Goal: Task Accomplishment & Management: Use online tool/utility

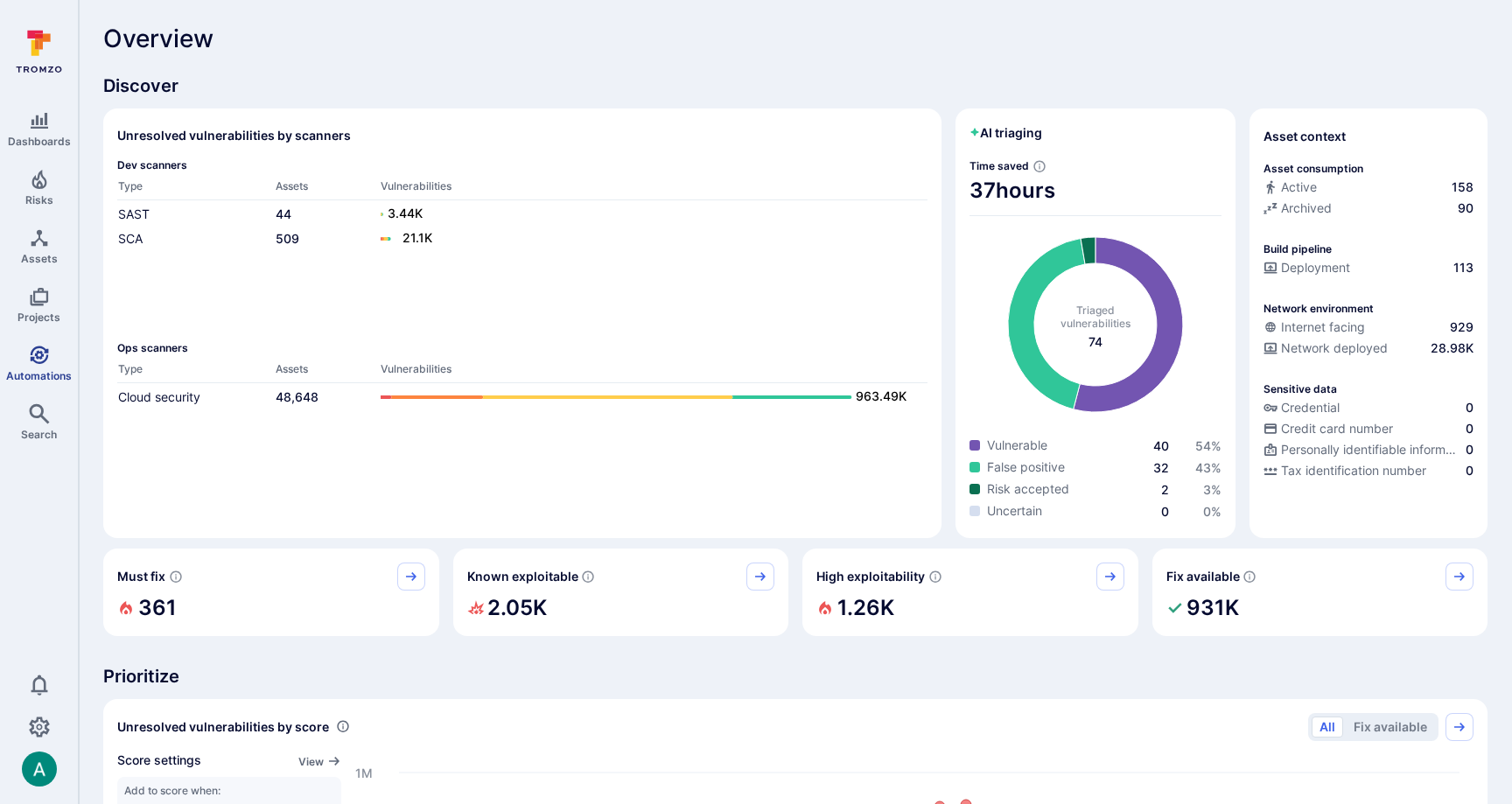
click at [36, 369] on span "Automations" at bounding box center [39, 375] width 65 height 13
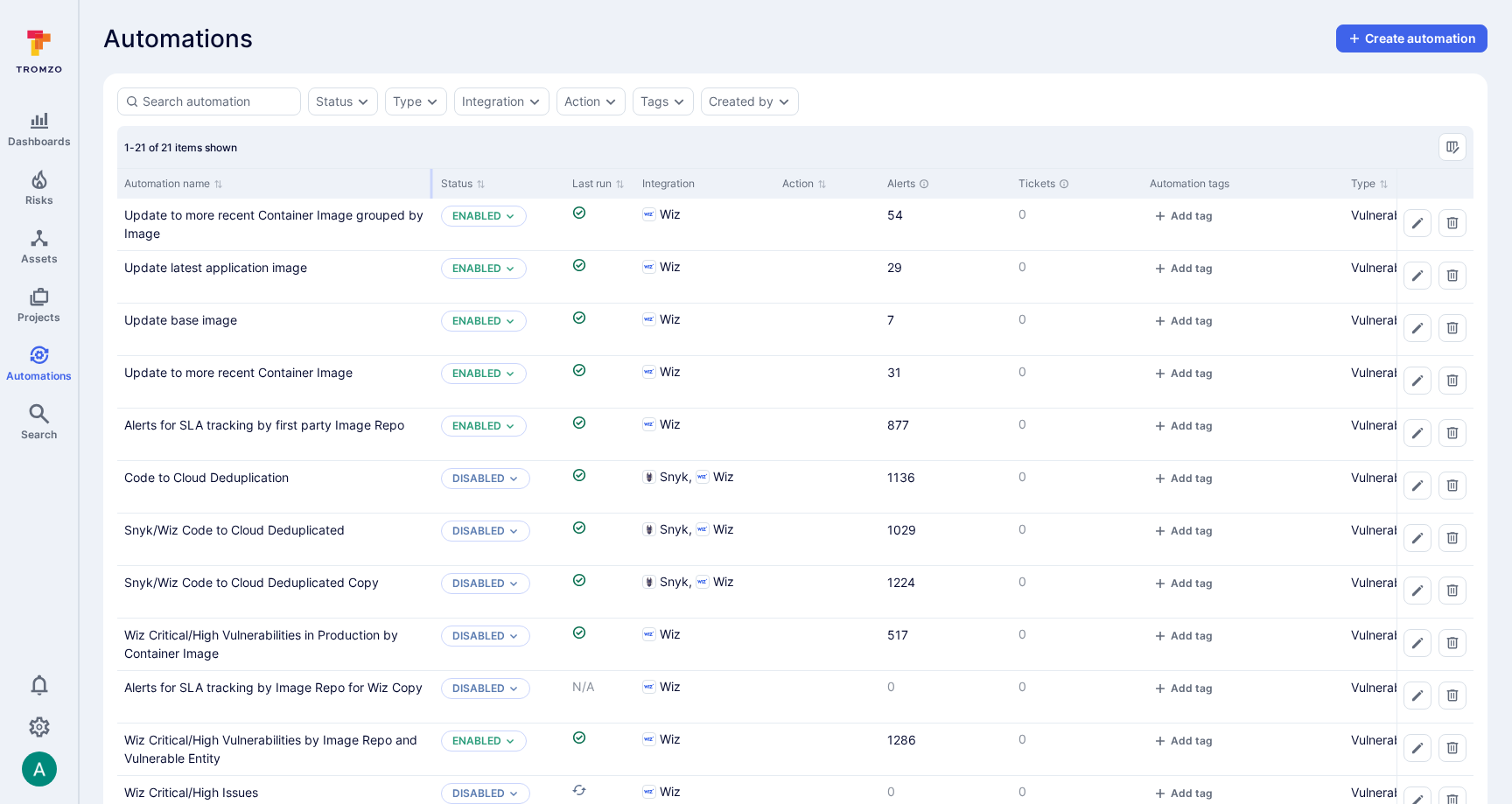
drag, startPoint x: 289, startPoint y: 181, endPoint x: 431, endPoint y: 180, distance: 142.0
click at [431, 180] on div at bounding box center [432, 184] width 3 height 30
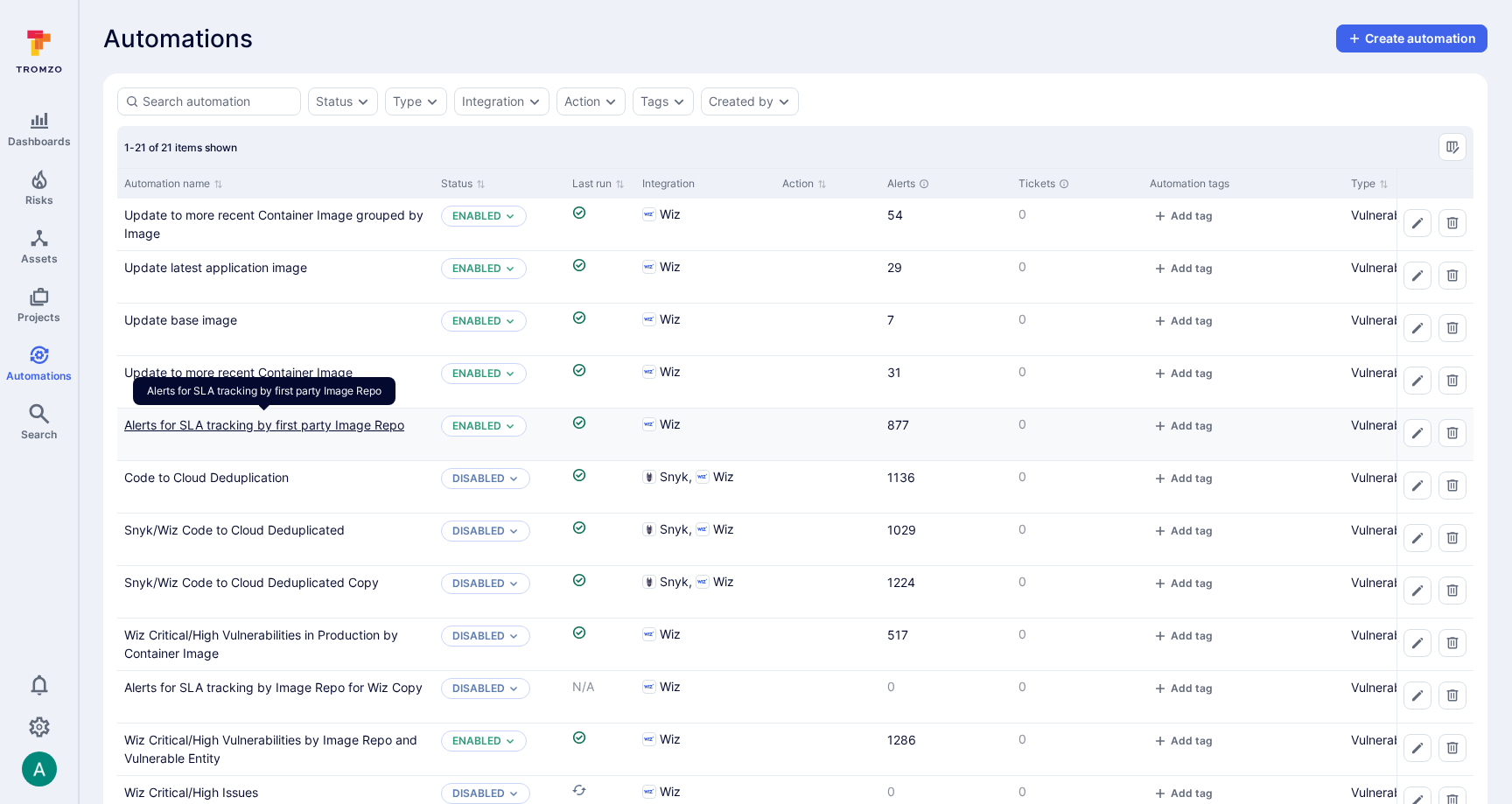
click at [337, 422] on link "Alerts for SLA tracking by first party Image Repo" at bounding box center [264, 425] width 280 height 15
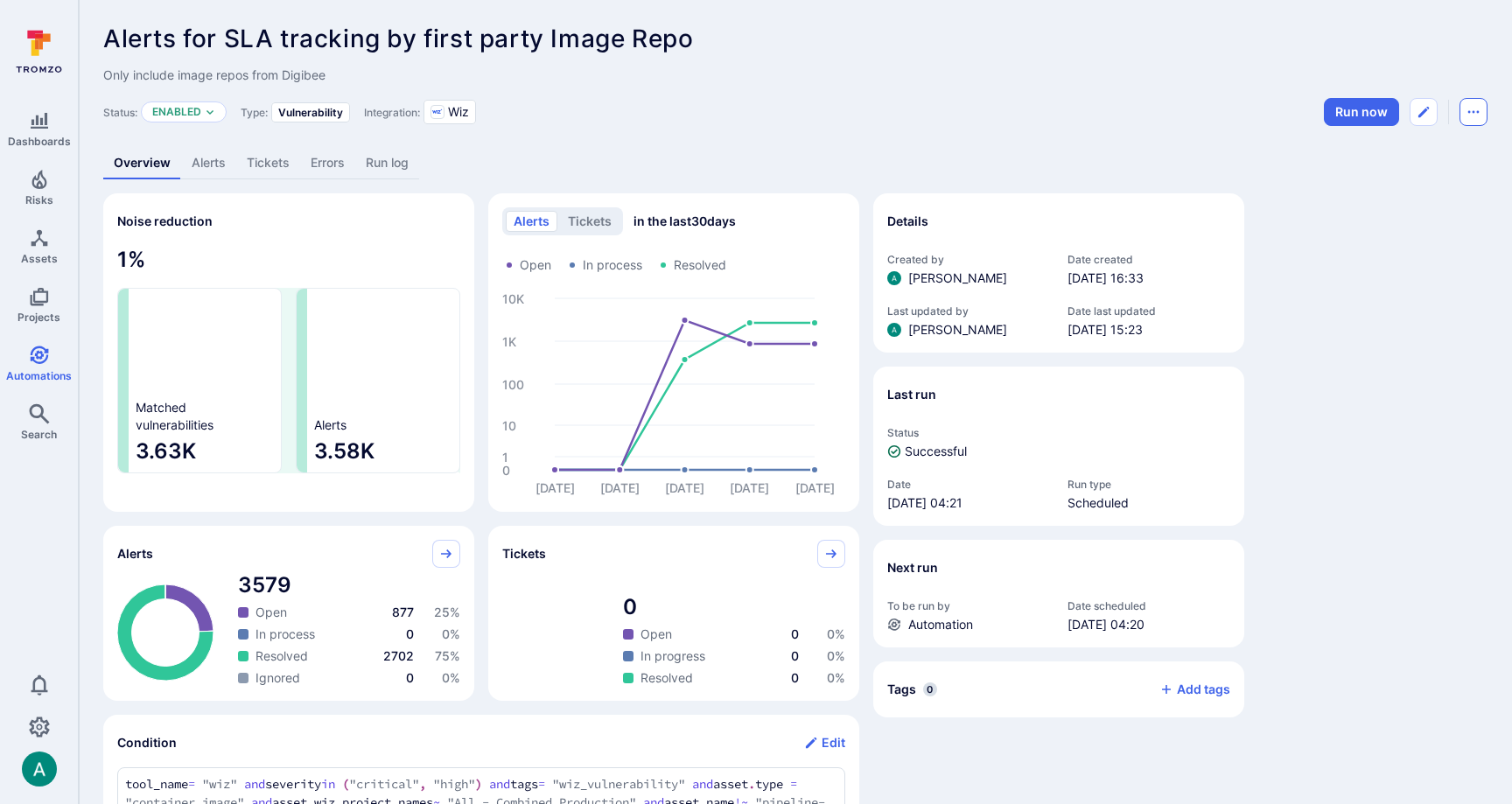
click at [1479, 111] on icon "Automation menu" at bounding box center [1473, 112] width 14 height 14
click at [1424, 153] on li "Duplicate" at bounding box center [1400, 151] width 159 height 28
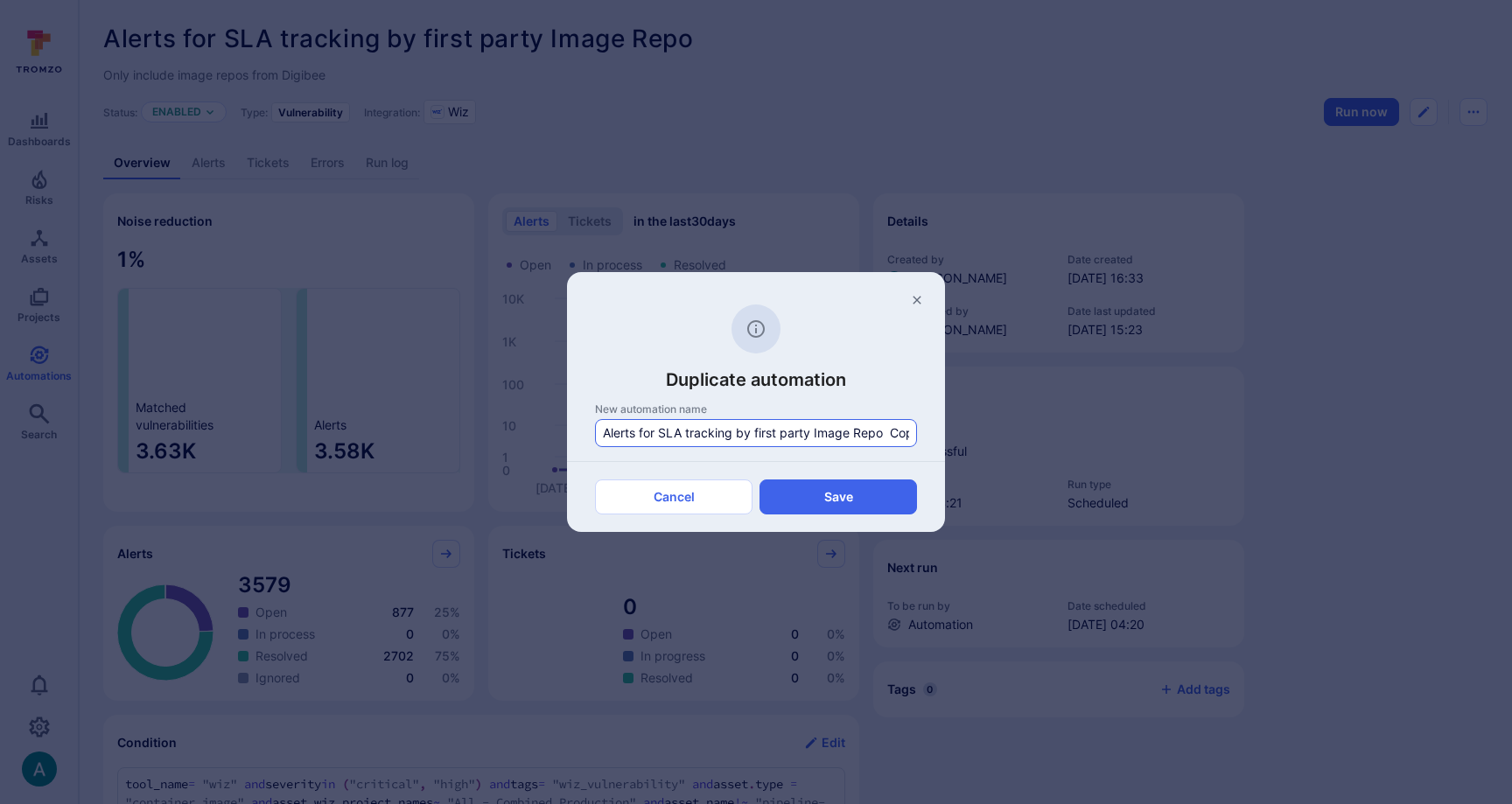
click at [610, 435] on input "Alerts for SLA tracking by first party Image Repo Copy" at bounding box center [756, 432] width 307 height 18
drag, startPoint x: 603, startPoint y: 434, endPoint x: 732, endPoint y: 432, distance: 129.0
click at [732, 432] on input "Alerts for SLA tracking by first party Image Repo Copy" at bounding box center [756, 432] width 307 height 18
drag, startPoint x: 882, startPoint y: 432, endPoint x: 958, endPoint y: 433, distance: 76.0
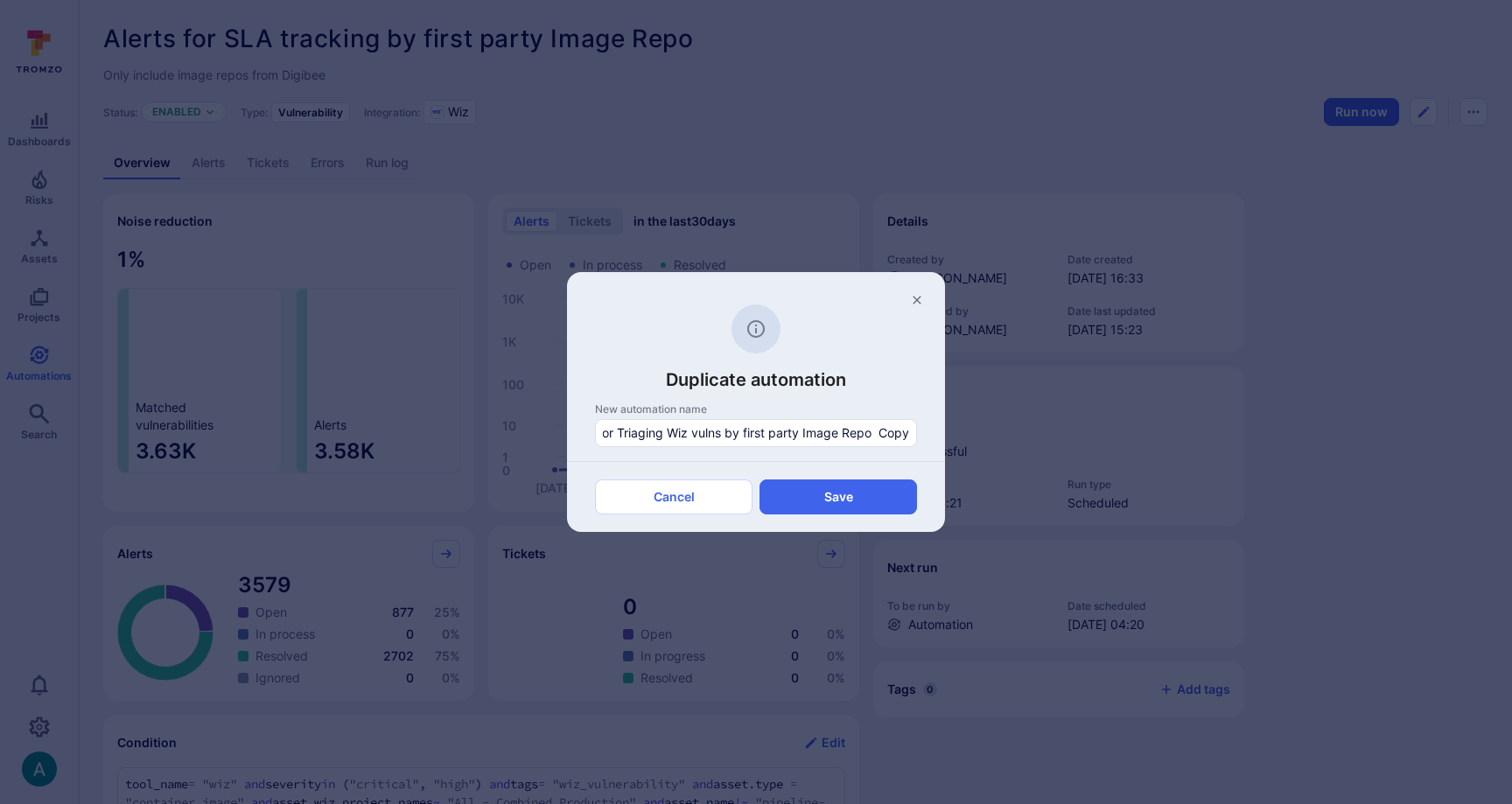
click at [958, 433] on div "Duplicate automation New automation name For Triaging Wiz vulns by first party …" at bounding box center [756, 402] width 1512 height 804
type input "For Triaging Wiz vulns by first party Image Repo"
click at [873, 487] on button "Save" at bounding box center [838, 497] width 158 height 35
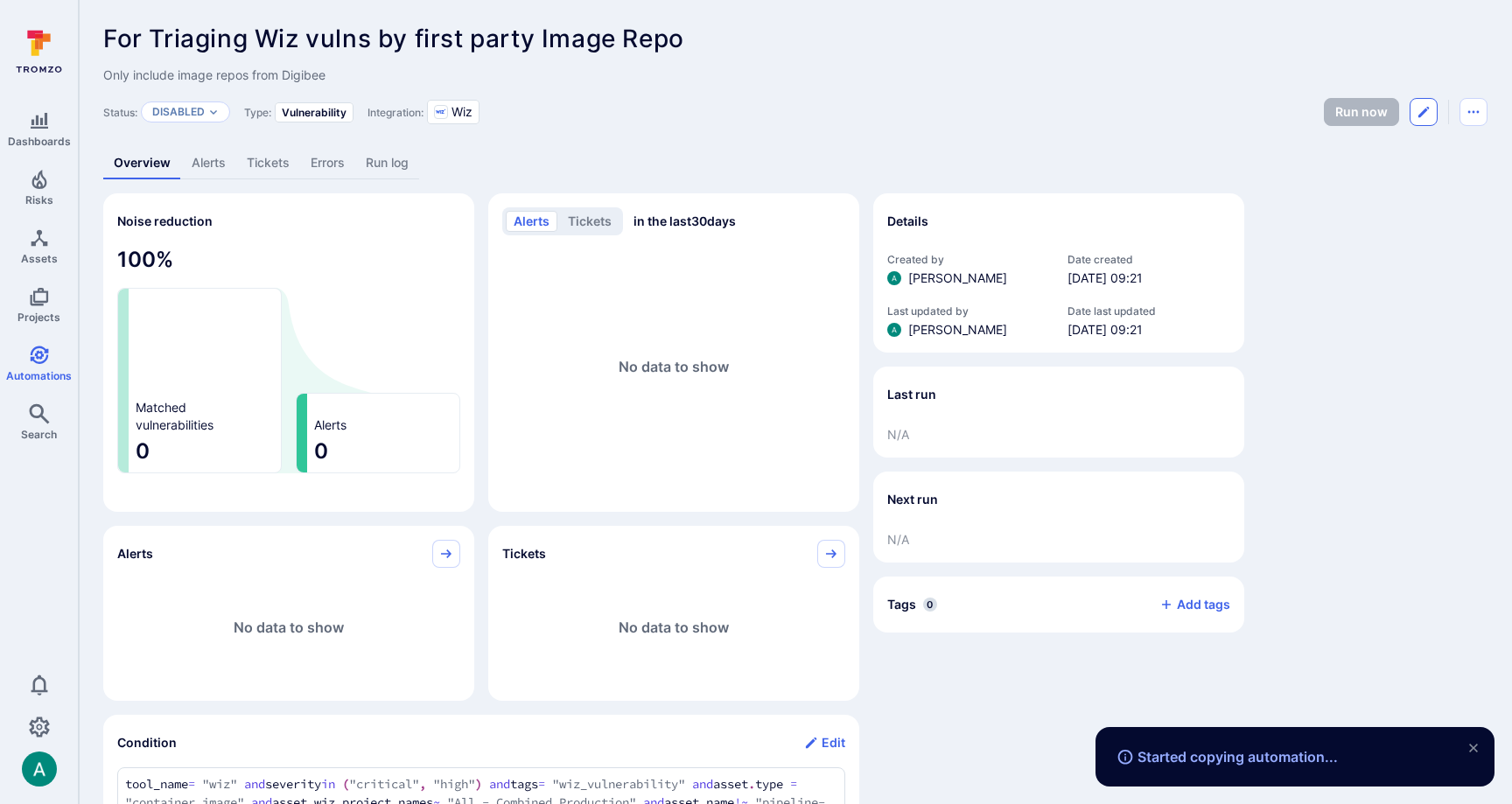
click at [1424, 111] on icon "Edit automation" at bounding box center [1423, 112] width 10 height 10
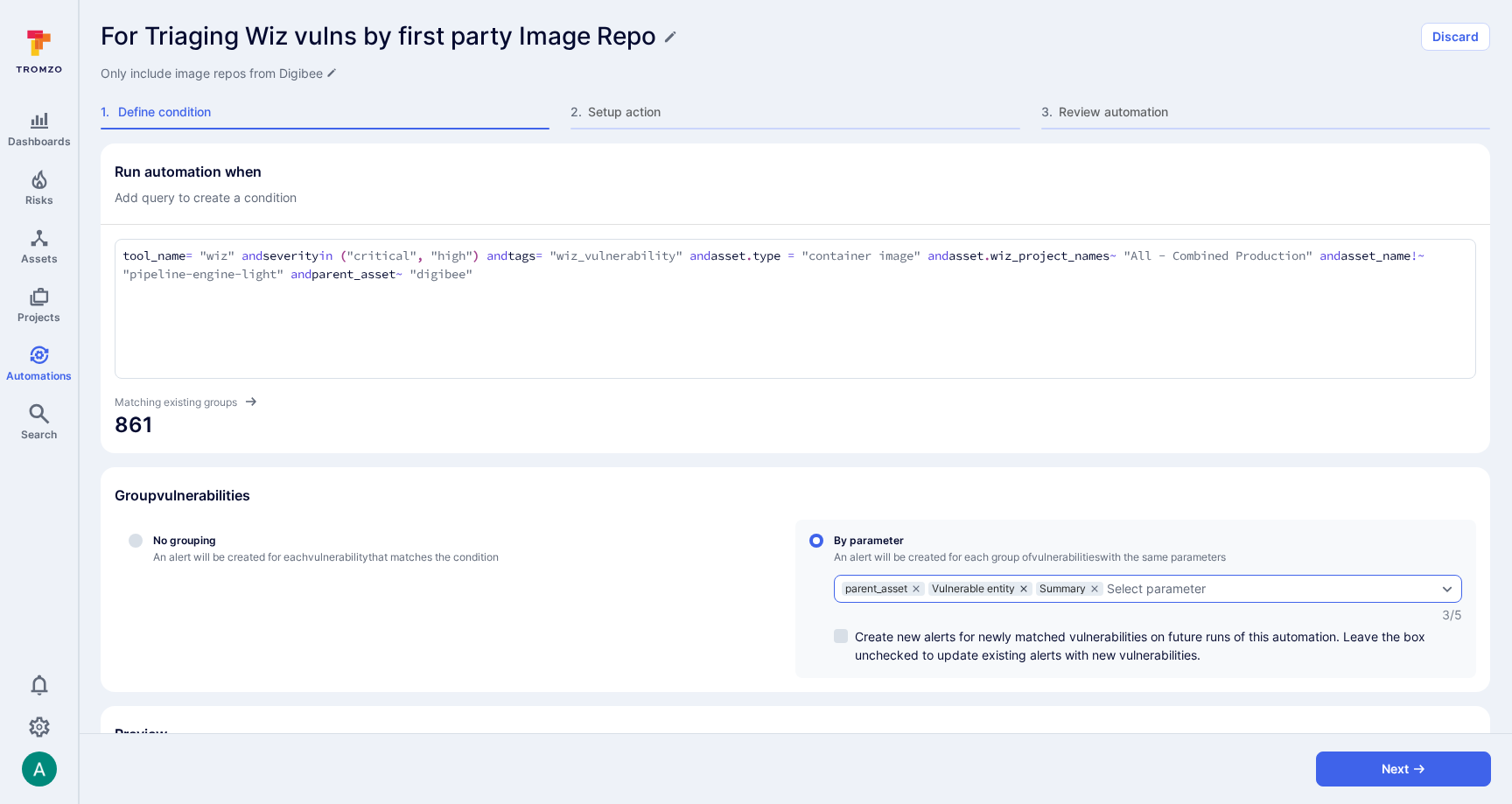
click at [1026, 590] on icon "grouping parameters" at bounding box center [1024, 588] width 7 height 7
click at [823, 548] on input "By parameter An alert will be created for each group of vulnerabilities with th…" at bounding box center [816, 540] width 14 height 14
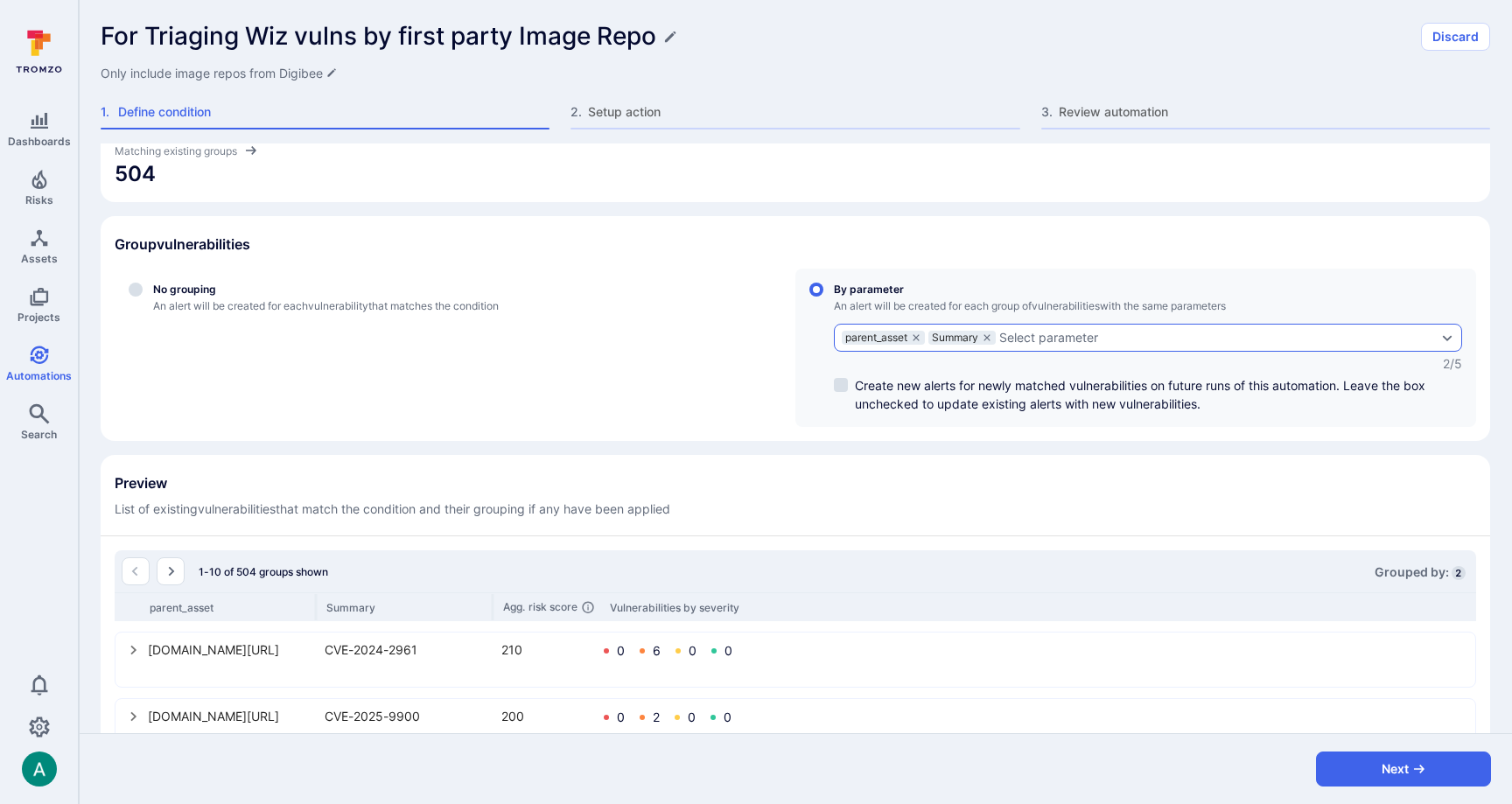
scroll to position [271, 0]
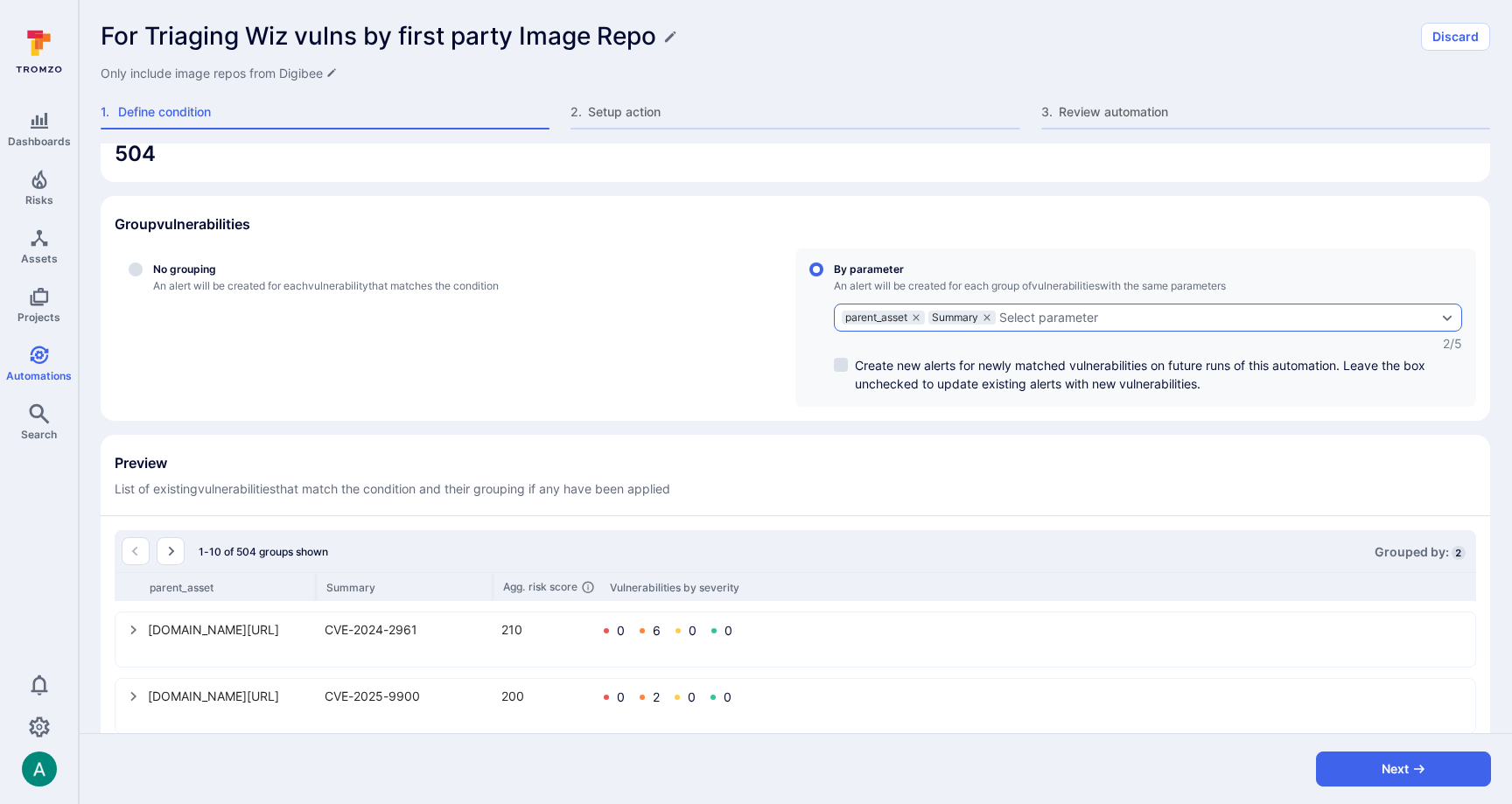
click at [1092, 321] on div "Select parameter" at bounding box center [1049, 317] width 99 height 14
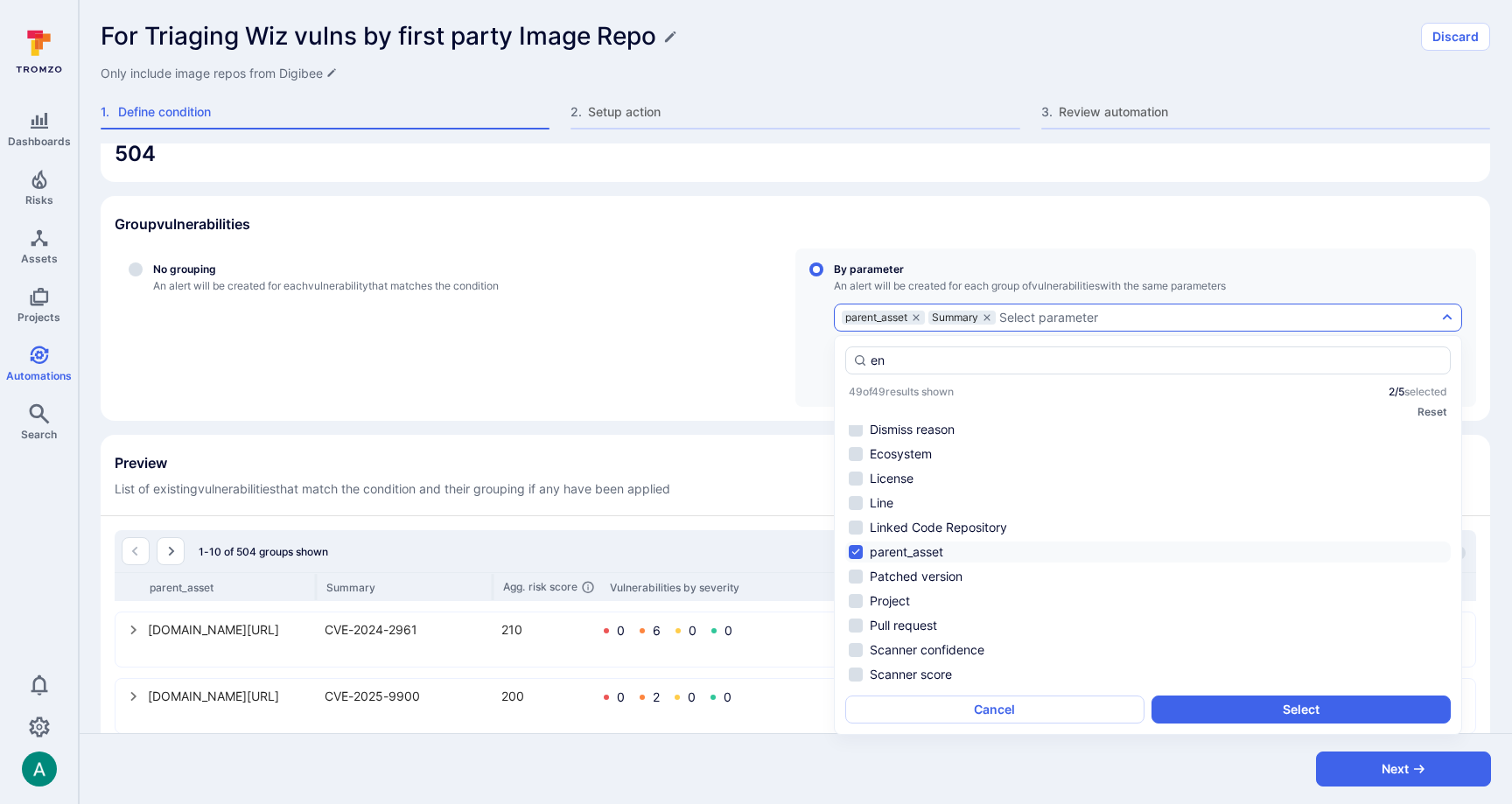
scroll to position [0, 0]
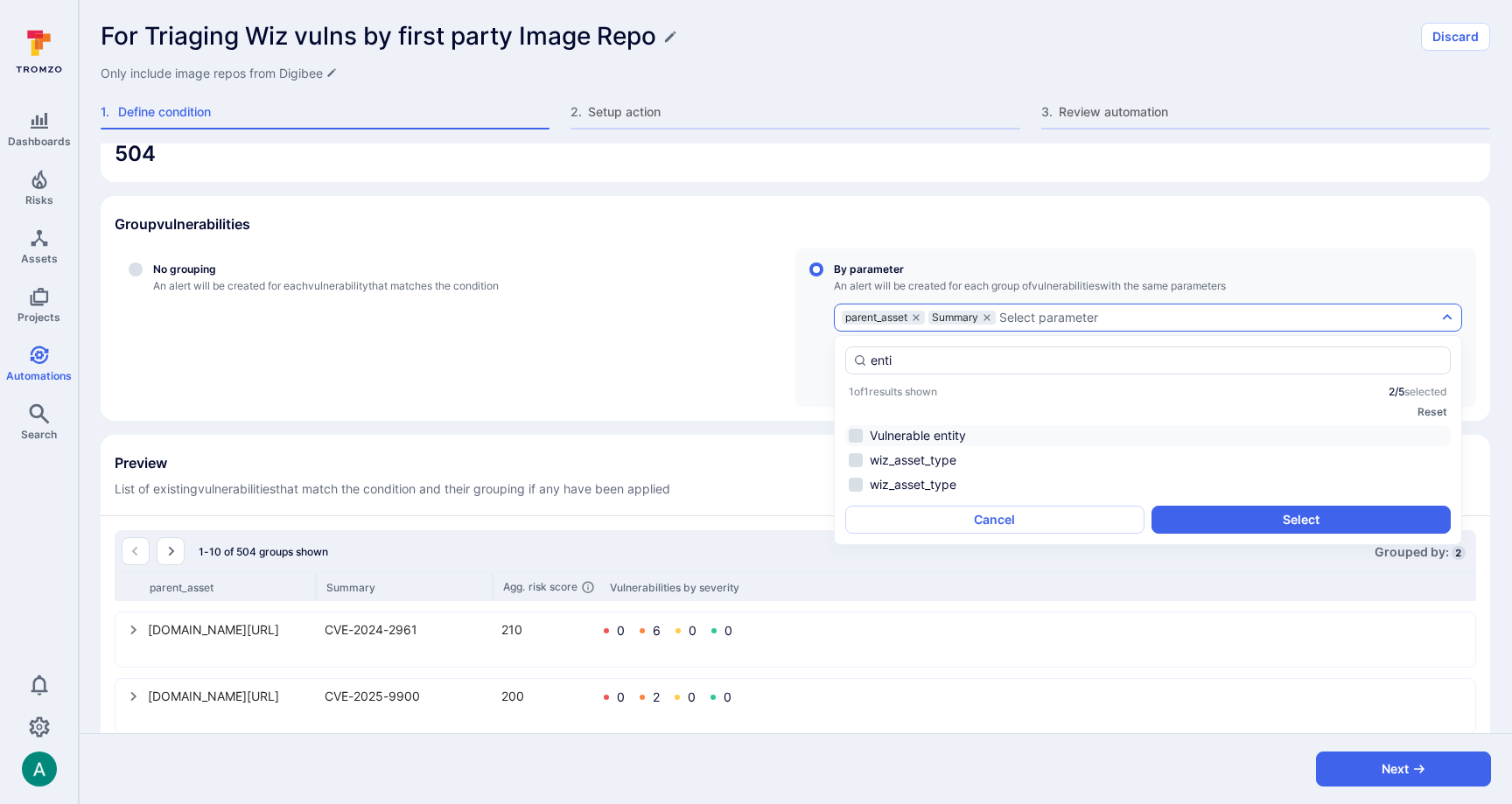
click at [938, 428] on li "Vulnerable entity" at bounding box center [1148, 435] width 606 height 21
type input "enti"
click at [1252, 521] on button "Select" at bounding box center [1300, 520] width 299 height 28
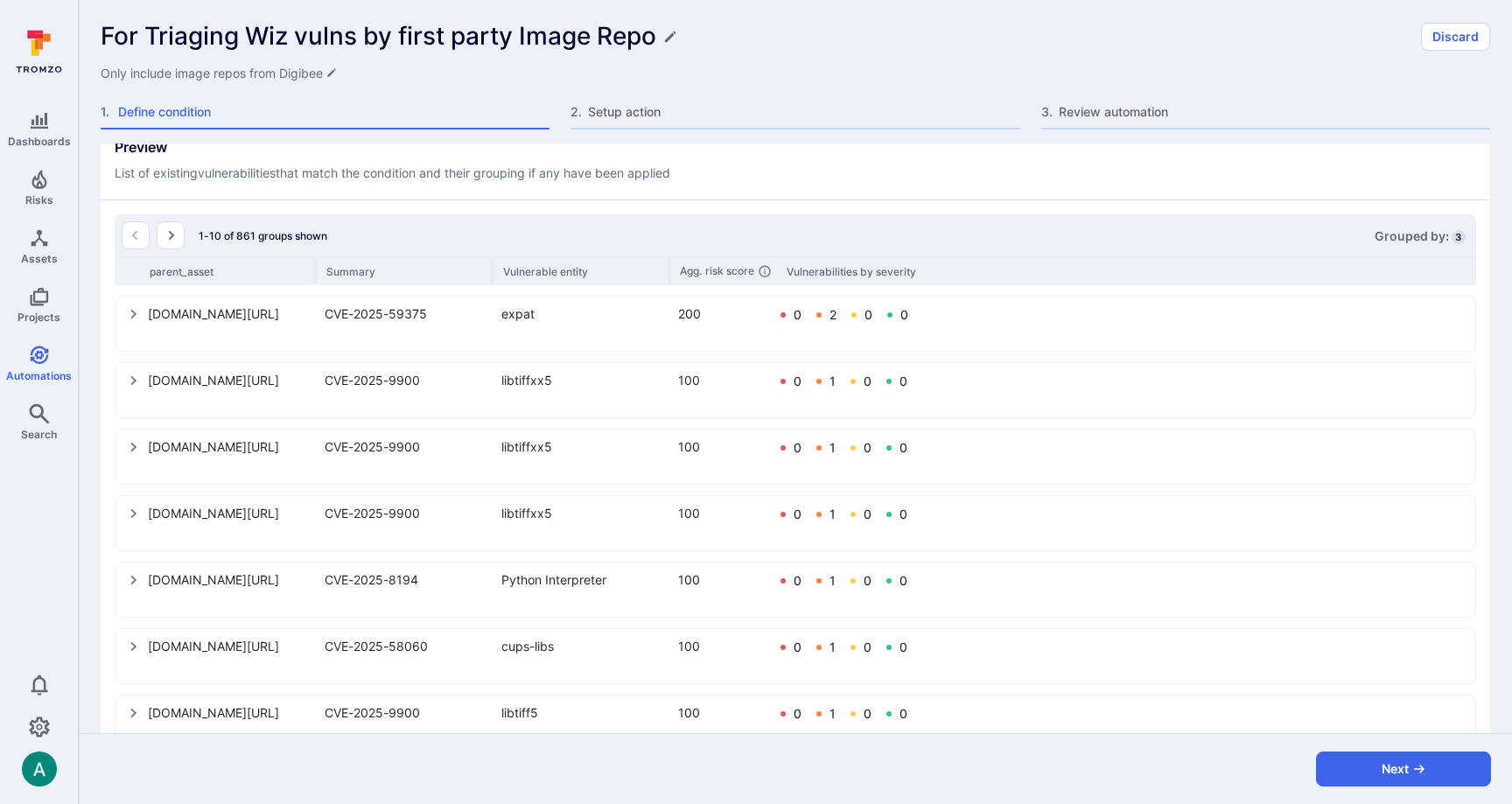
scroll to position [593, 0]
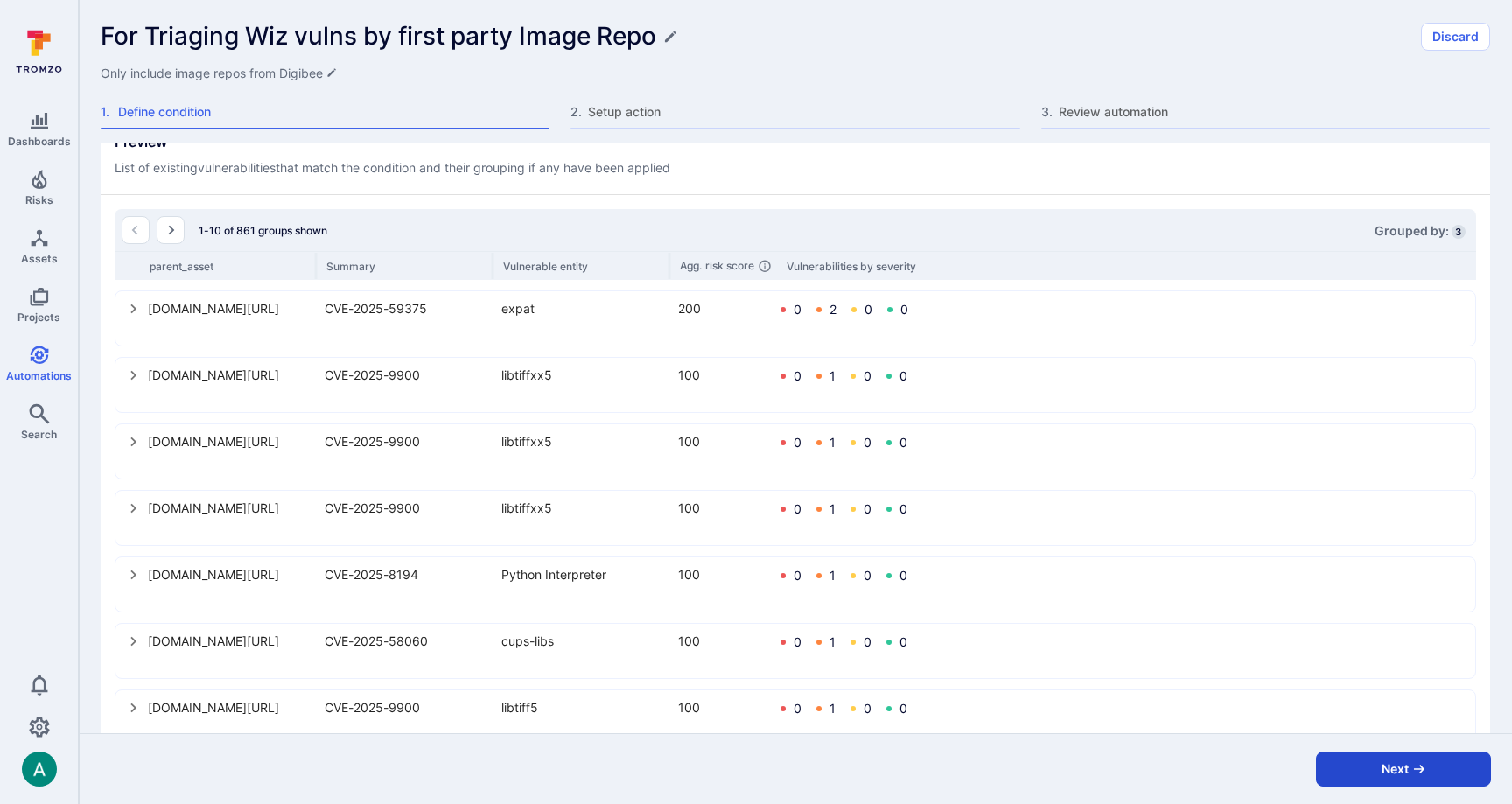
click at [1391, 770] on button "Next" at bounding box center [1404, 769] width 175 height 35
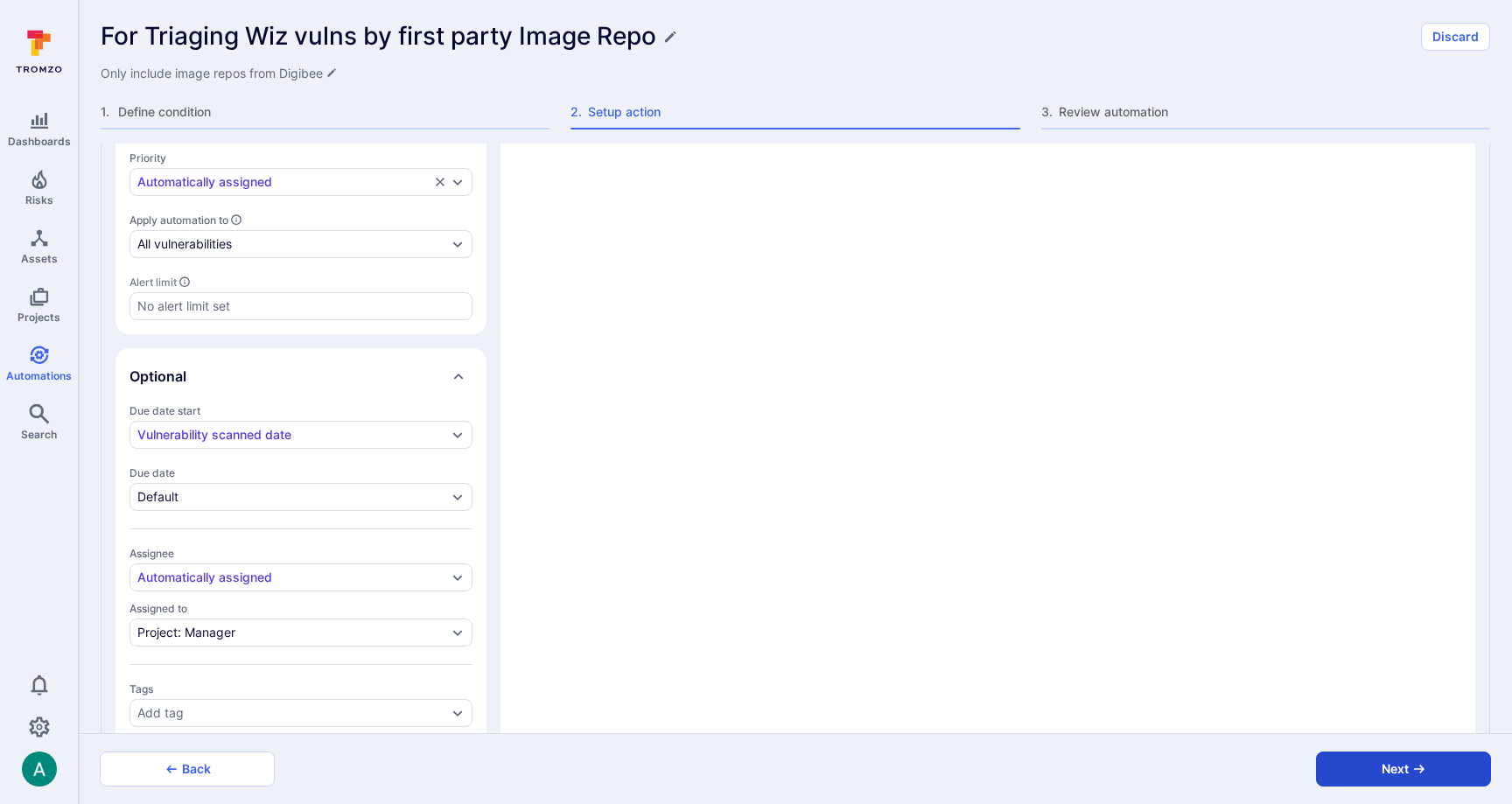
type textarea "x"
click at [1395, 768] on button "Next" at bounding box center [1404, 769] width 175 height 35
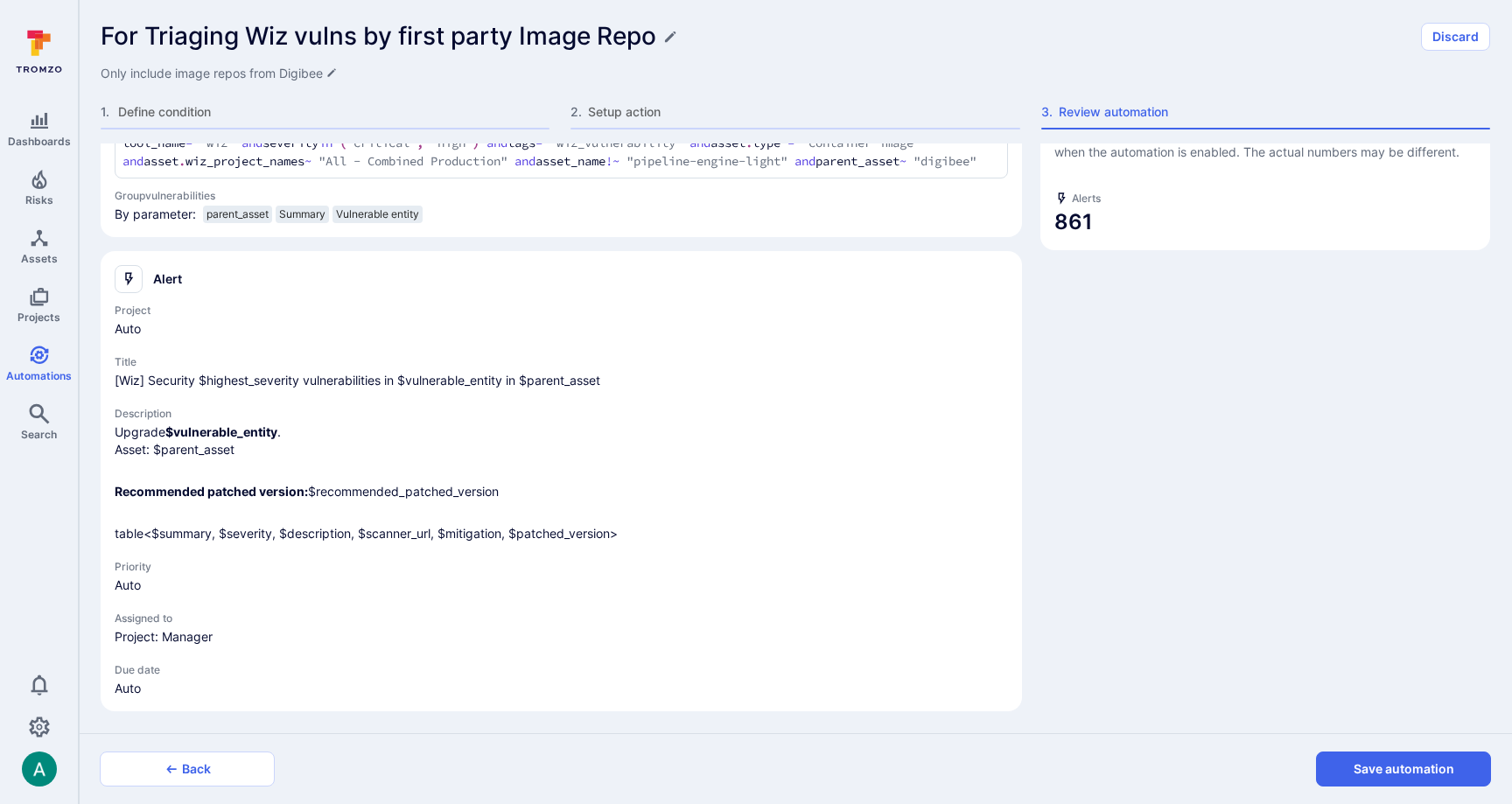
scroll to position [106, 0]
click at [1395, 768] on button "Save automation" at bounding box center [1404, 769] width 175 height 35
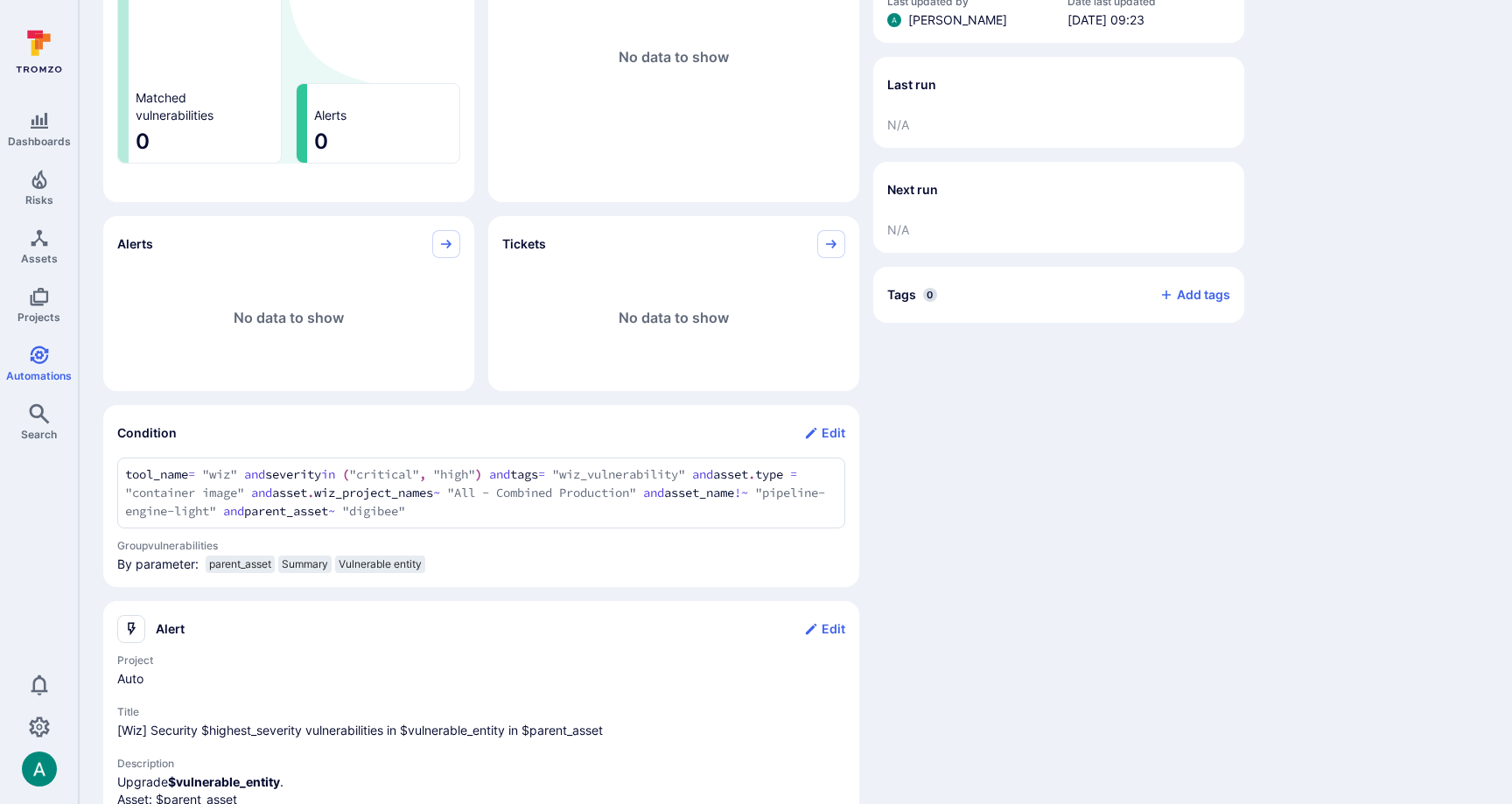
scroll to position [317, 0]
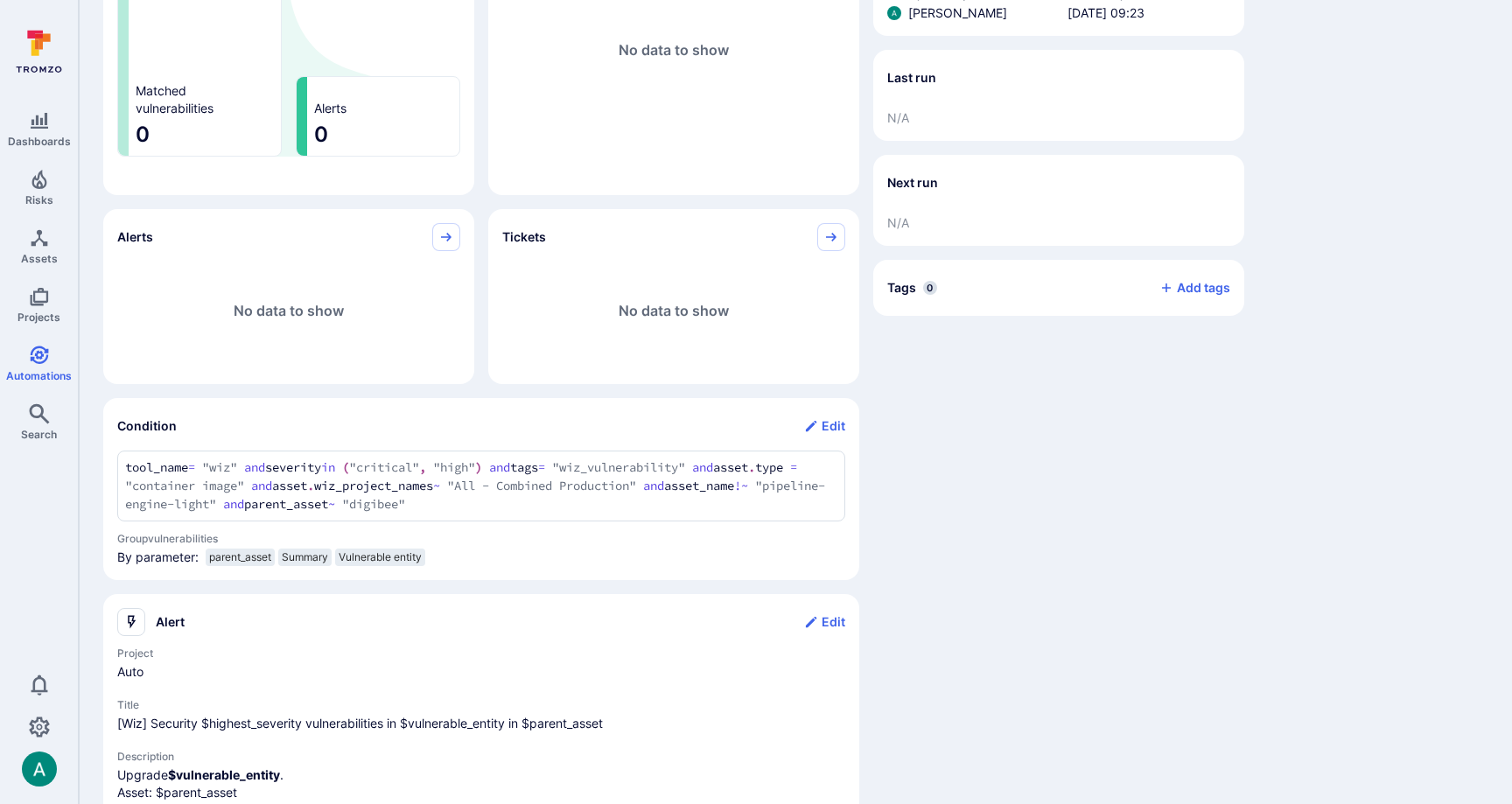
click at [202, 456] on div "tool_name = "wiz" and severity in ("critical", "high") and tags = "wiz_vulnerab…" at bounding box center [481, 485] width 728 height 71
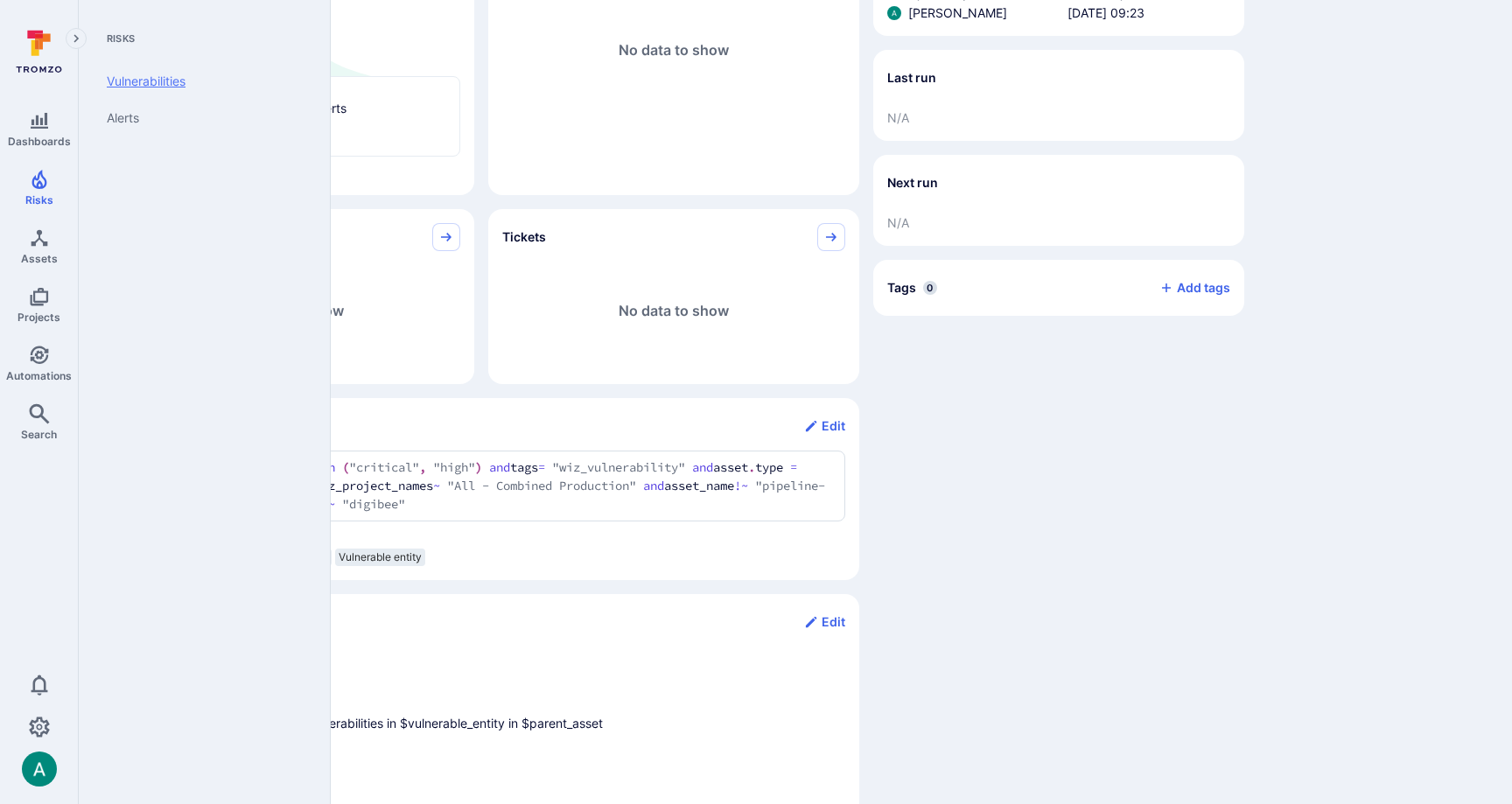
click at [131, 79] on link "Vulnerabilities" at bounding box center [201, 81] width 216 height 36
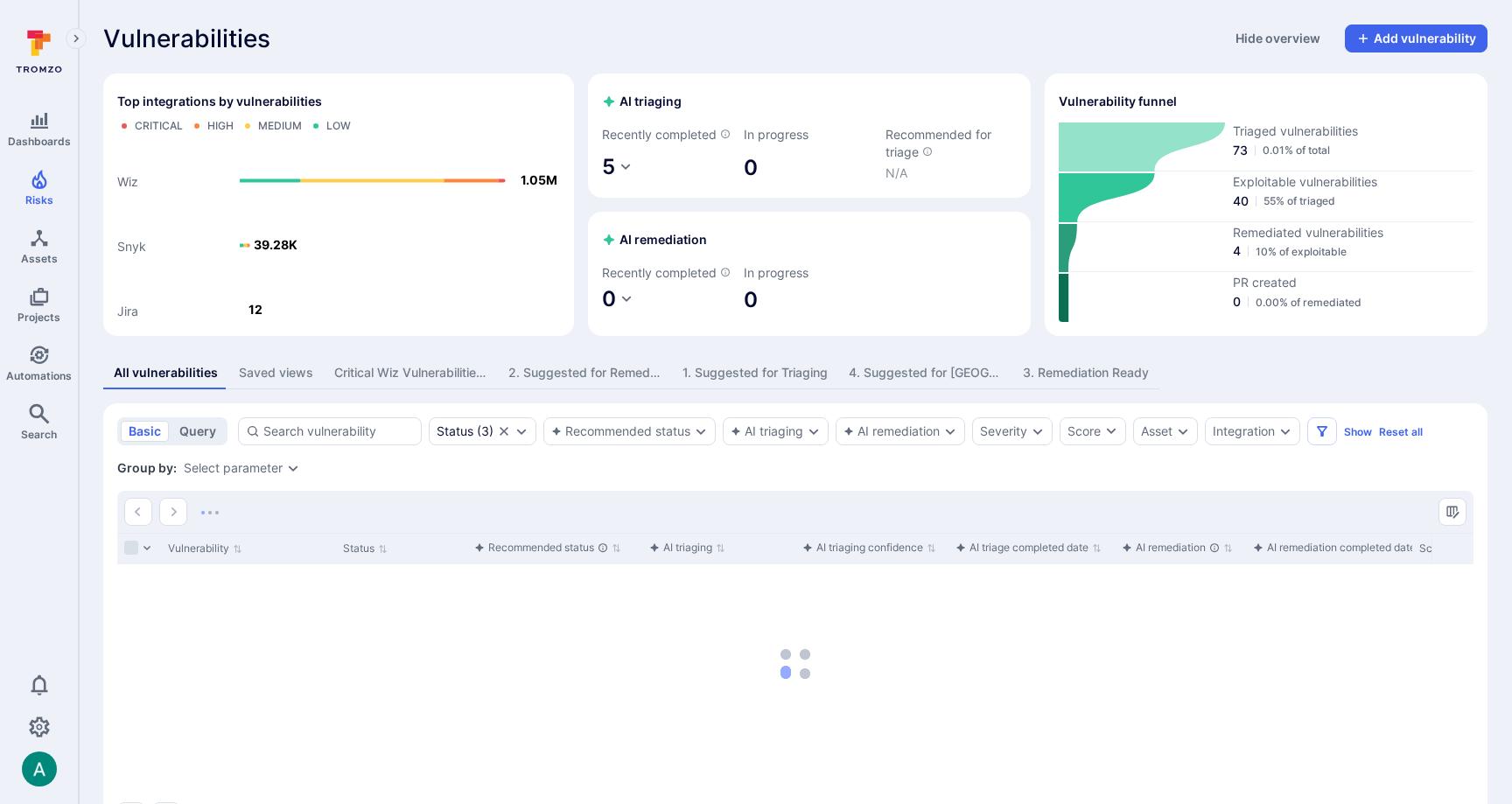
click at [206, 442] on button "query" at bounding box center [198, 431] width 52 height 21
click at [346, 440] on textarea "Intelligence Graph search area" at bounding box center [862, 430] width 1192 height 18
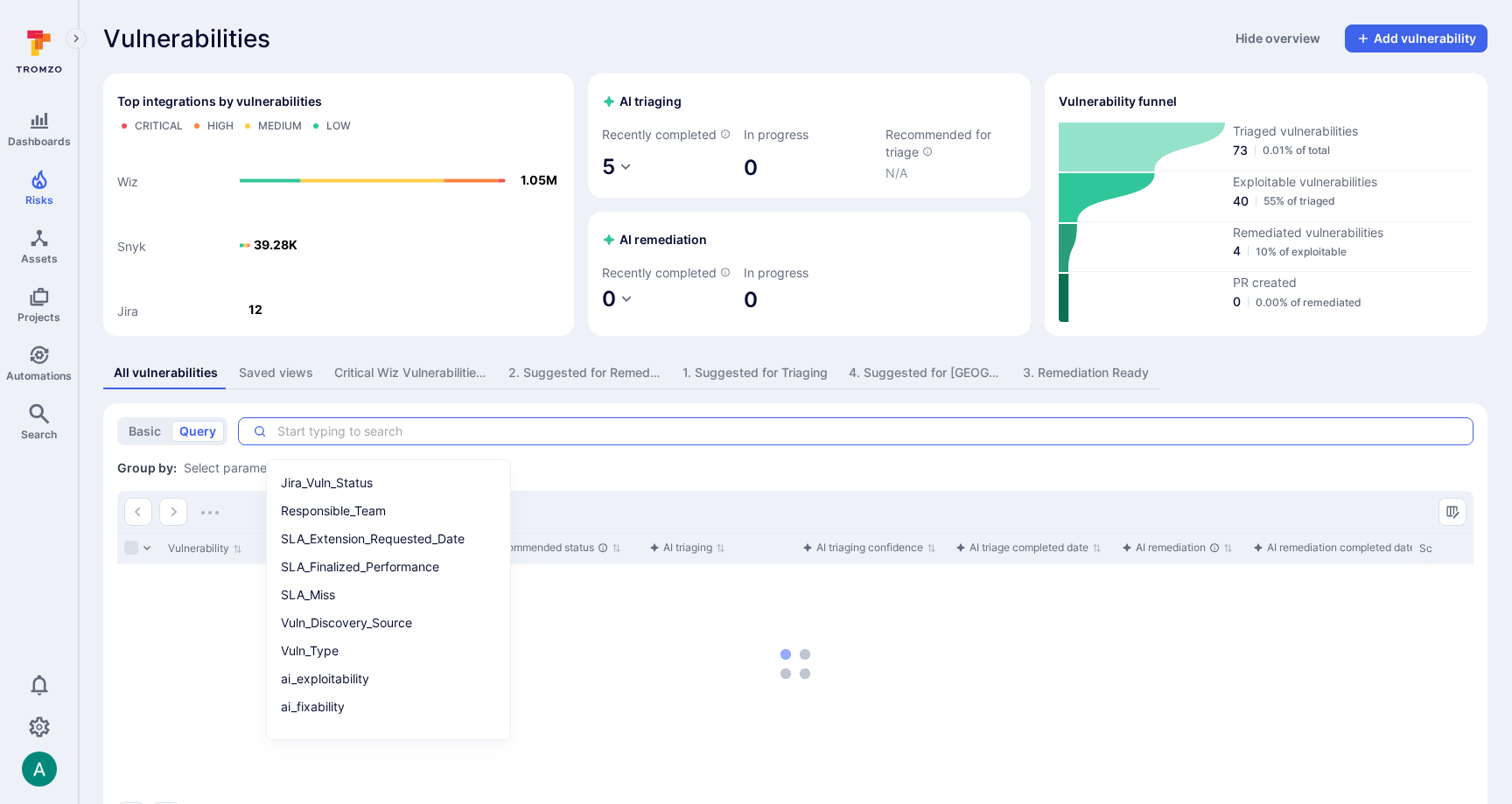
paste textarea "tool_name = "wiz" and severity in ("critical", "high") and tags = "wiz_vulnerab…"
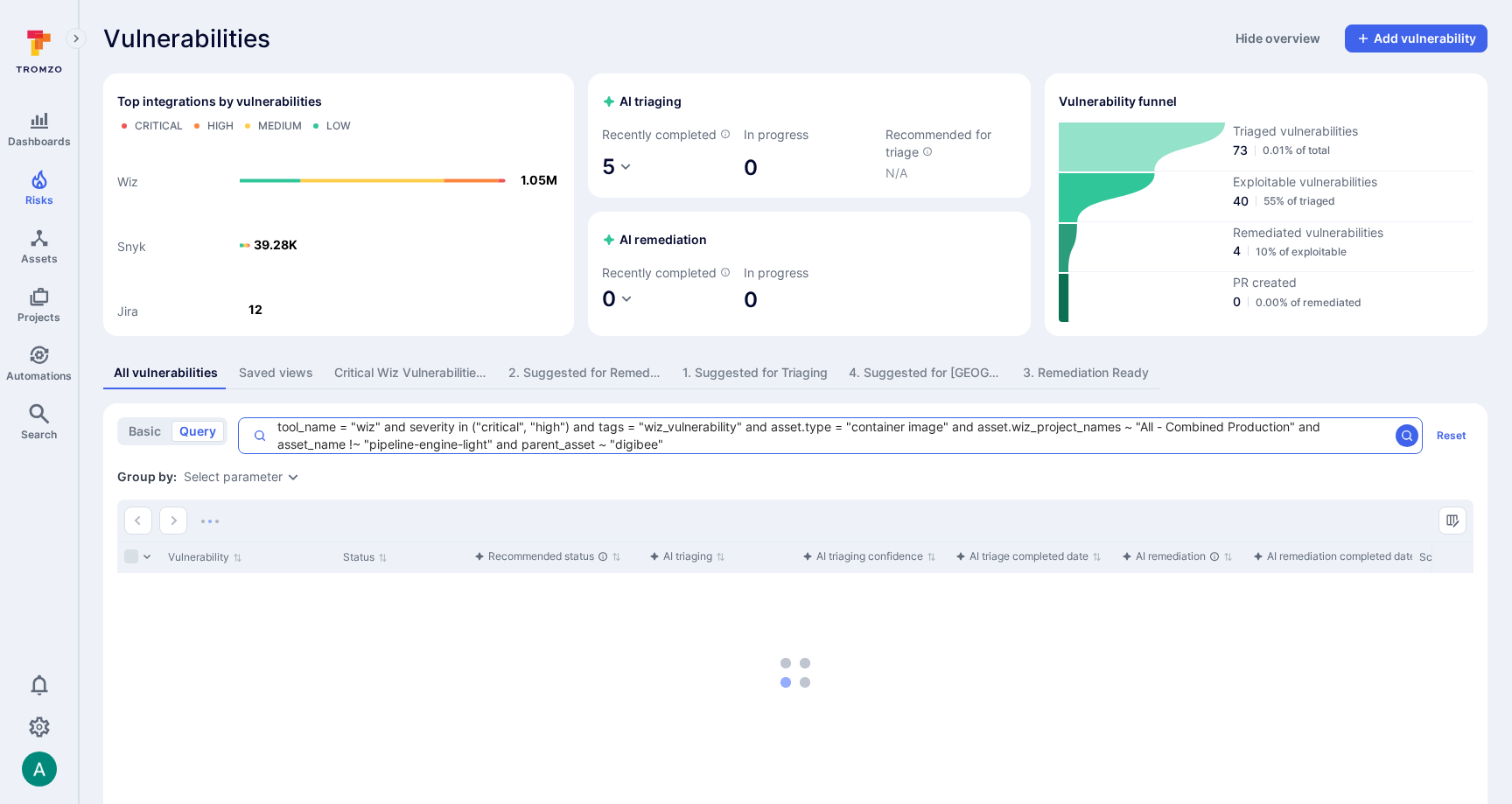
type textarea "tool_name = "wiz" and severity in ("critical", "high") and tags = "wiz_vulnerab…"
drag, startPoint x: 338, startPoint y: 508, endPoint x: 292, endPoint y: 501, distance: 46.5
click at [333, 507] on section "basic query tool_name = "wiz" and severity in ("critical", "high") and tags = "…" at bounding box center [795, 628] width 1384 height 449
click at [271, 484] on div "Select parameter" at bounding box center [233, 476] width 99 height 14
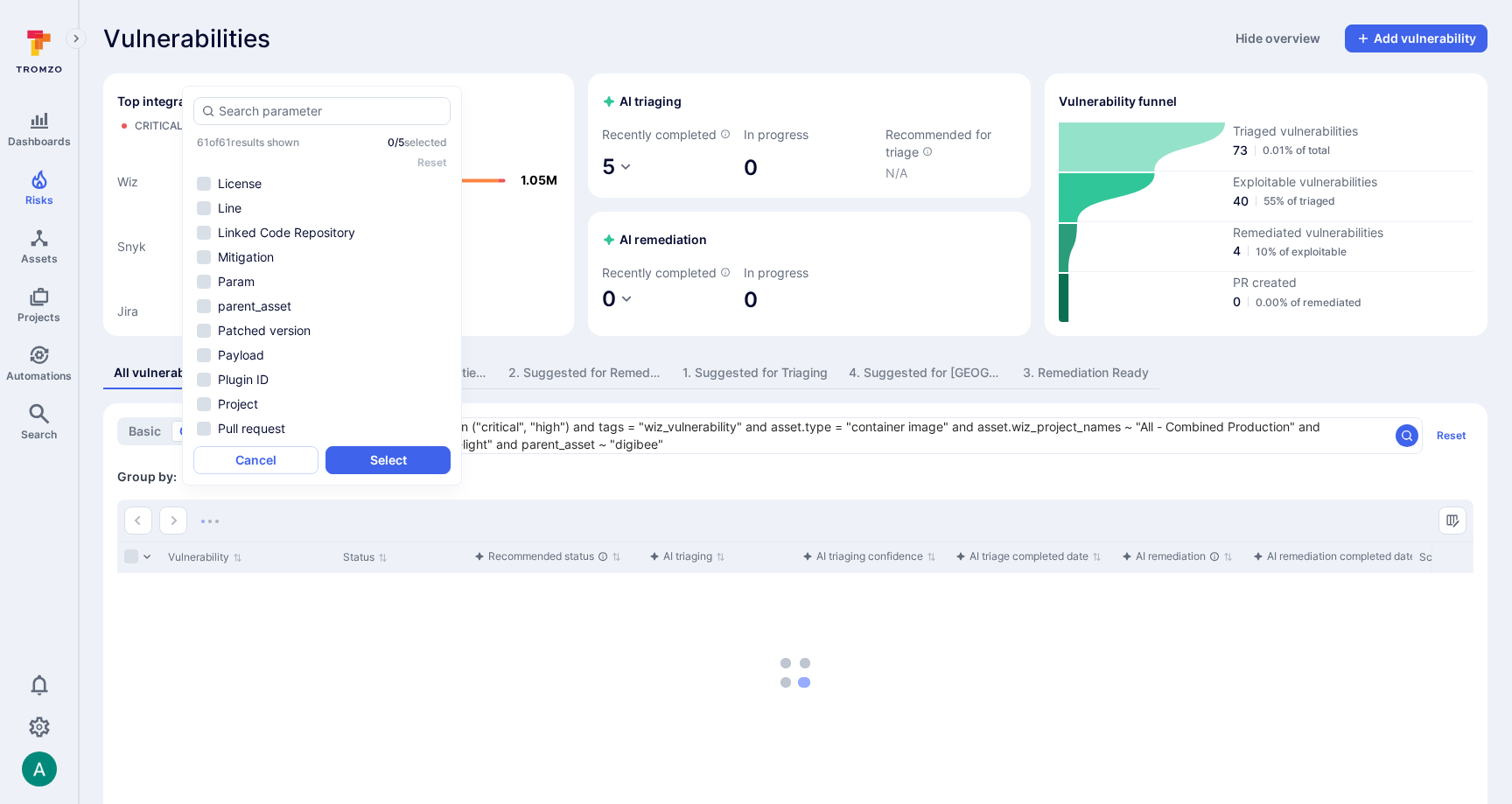
scroll to position [226, 0]
click at [257, 303] on li "parent_asset" at bounding box center [322, 303] width 257 height 21
click at [231, 285] on li "Summary" at bounding box center [322, 290] width 257 height 21
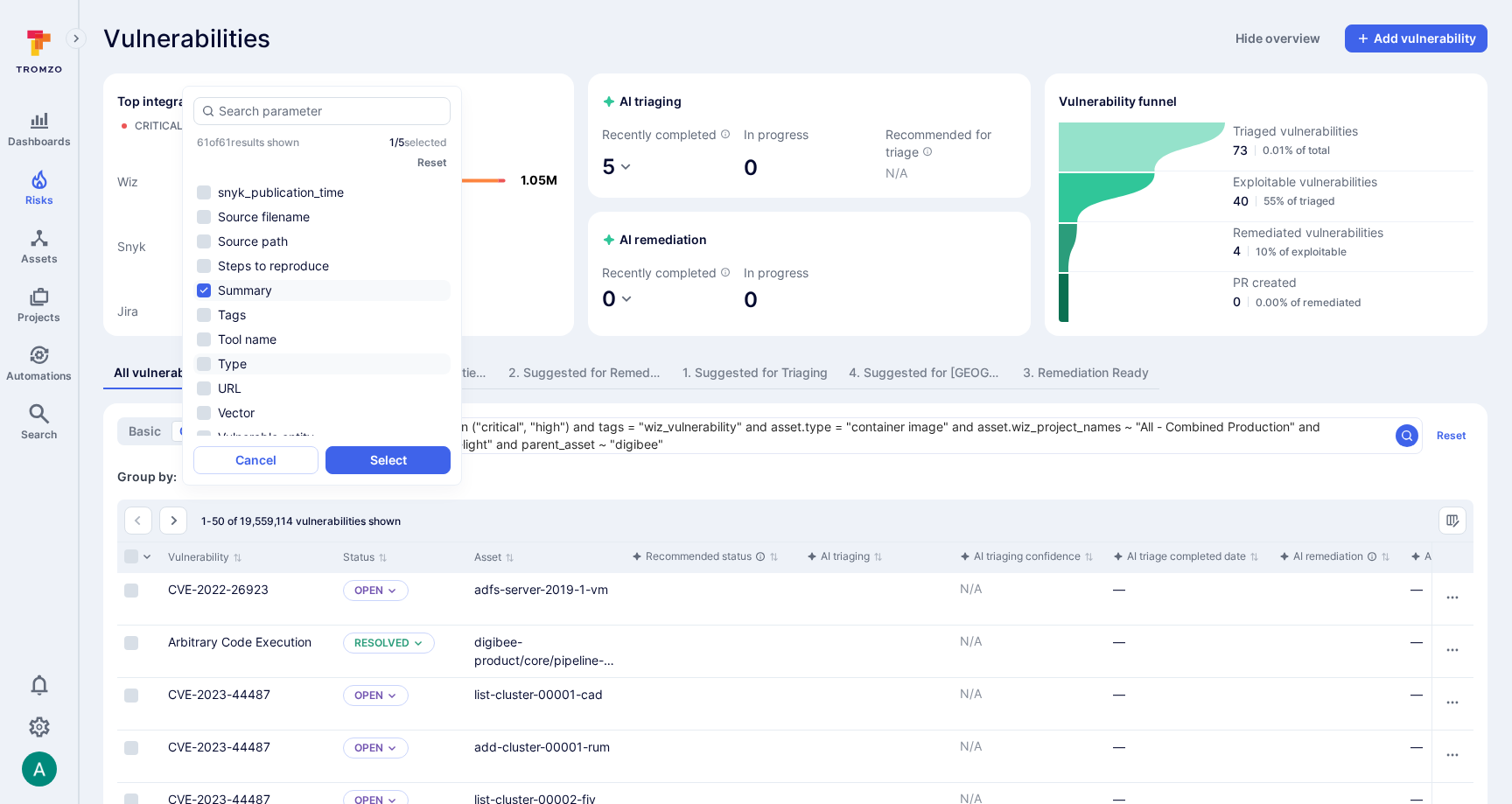
scroll to position [1023, 0]
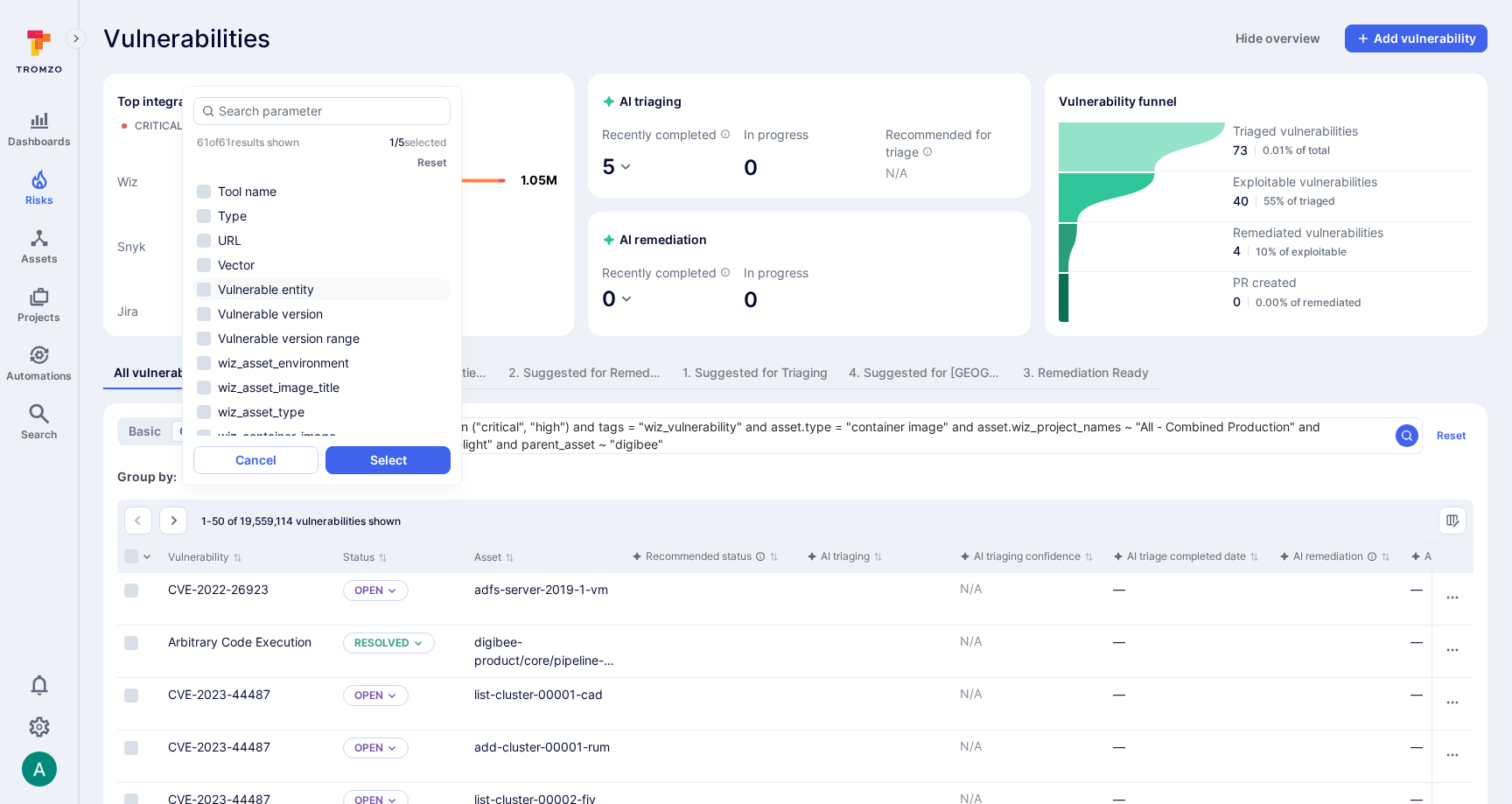
click at [262, 287] on li "Vulnerable entity" at bounding box center [322, 289] width 257 height 21
click at [376, 456] on button "Select" at bounding box center [388, 460] width 125 height 28
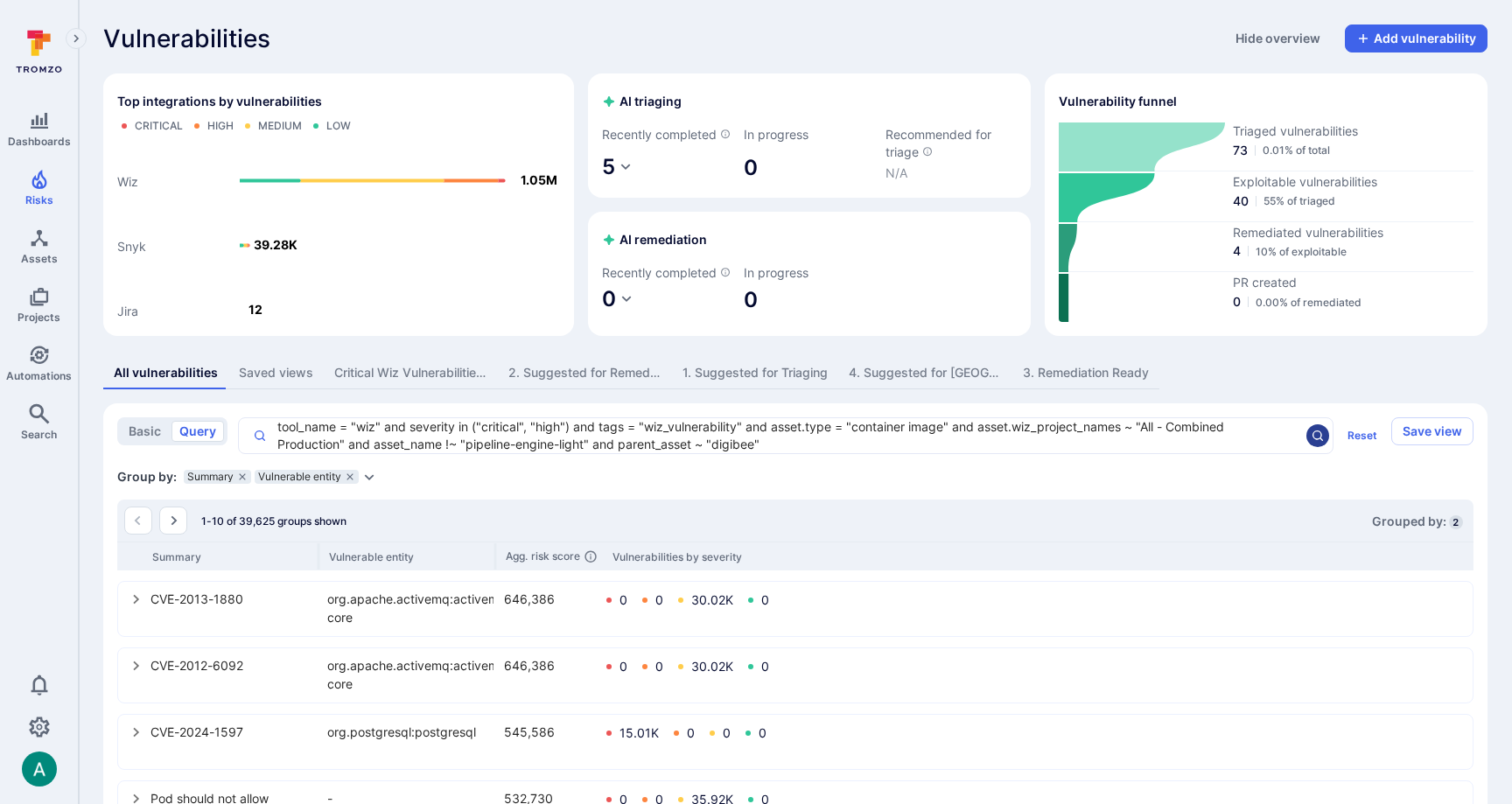
click at [1320, 441] on icon "search" at bounding box center [1317, 435] width 10 height 10
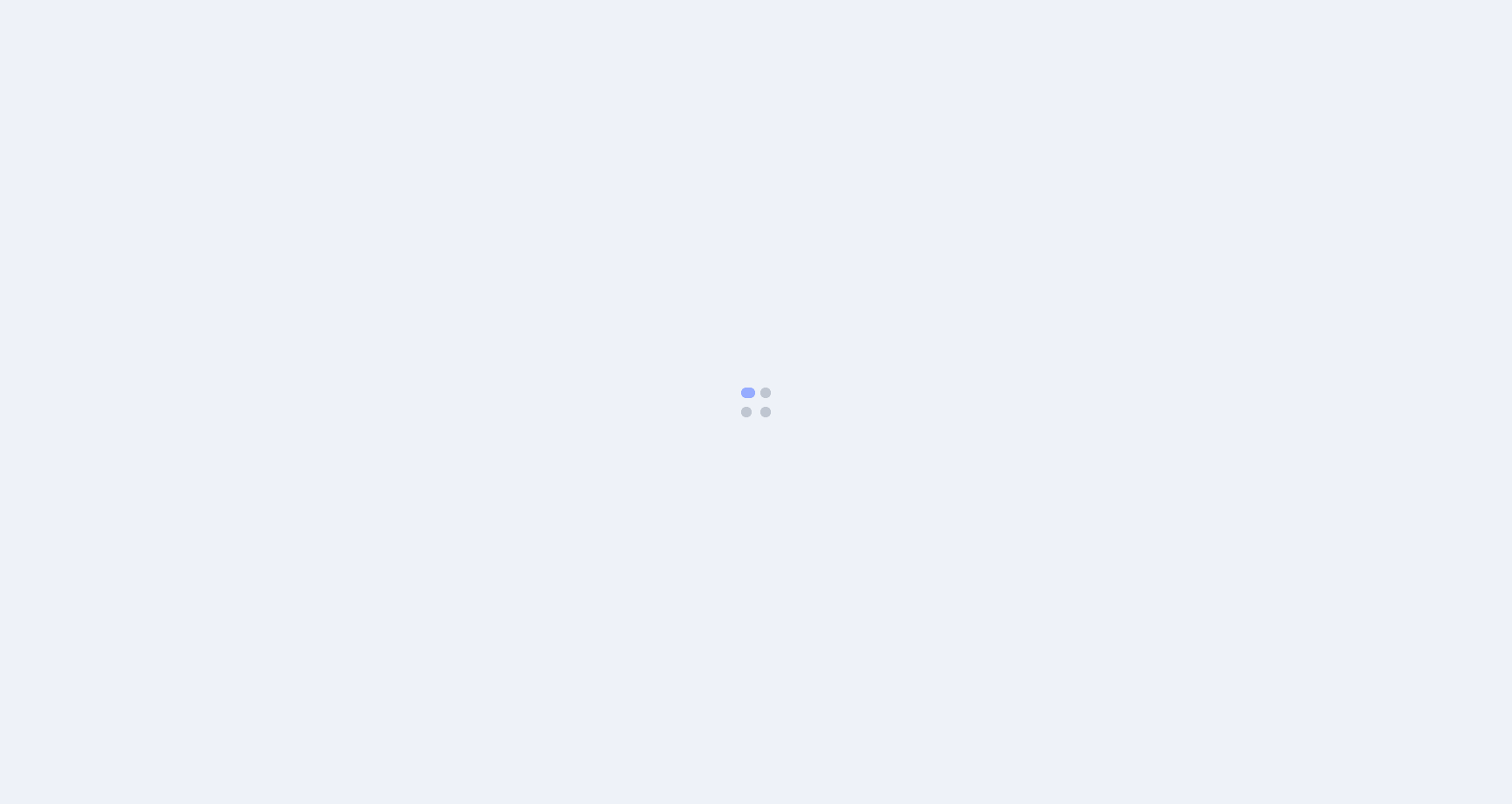
click at [147, 65] on body at bounding box center [756, 402] width 1512 height 804
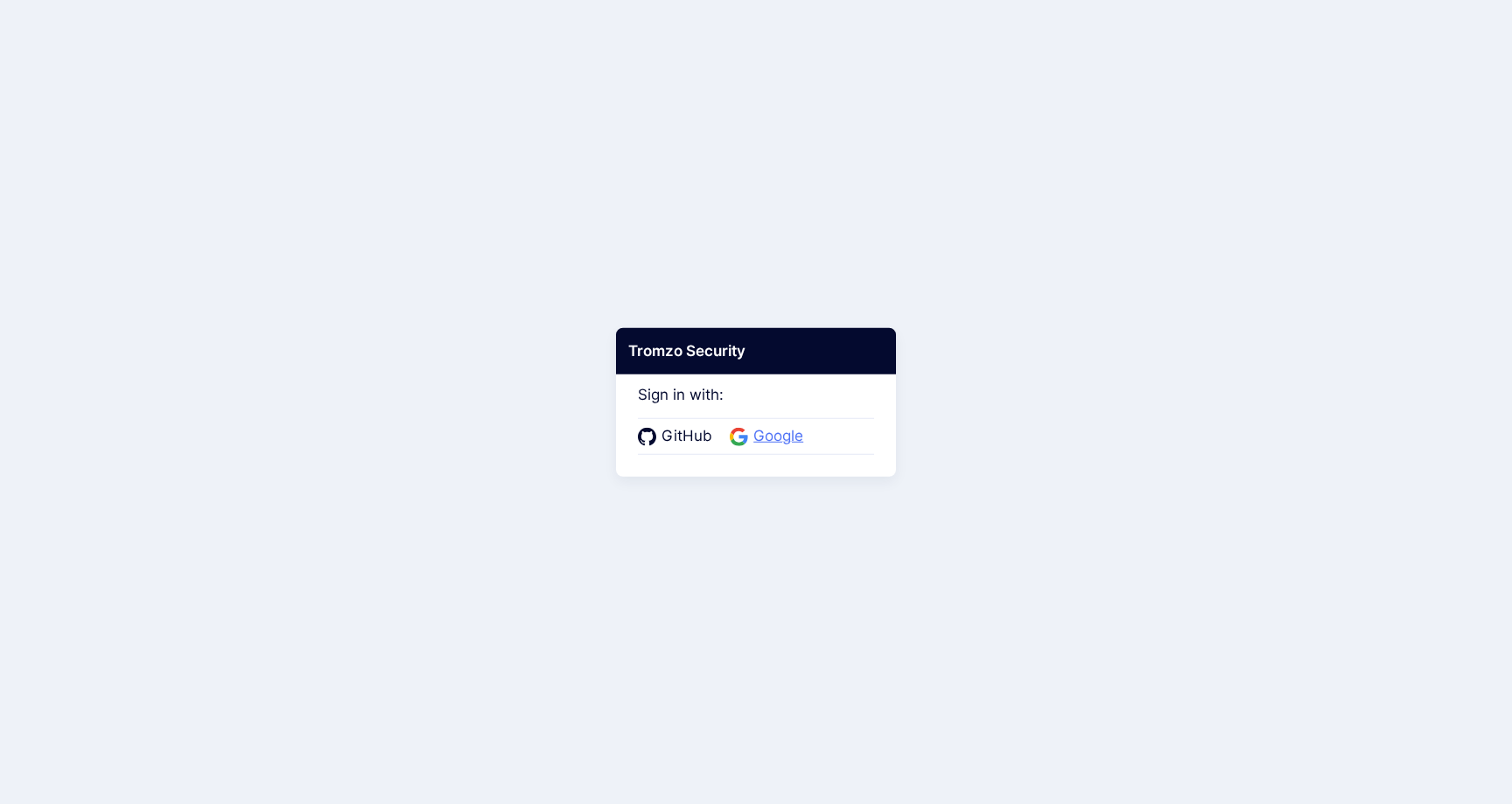
click at [773, 430] on span "Google" at bounding box center [778, 436] width 61 height 22
